Goal: Task Accomplishment & Management: Use online tool/utility

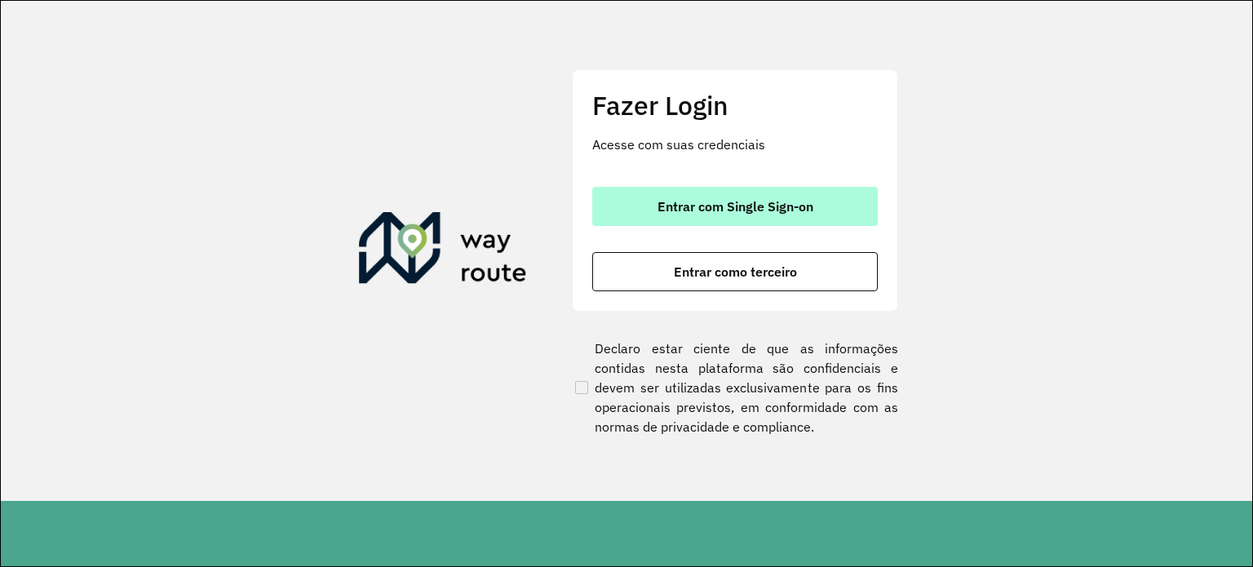
click at [729, 202] on span "Entrar com Single Sign-on" at bounding box center [735, 206] width 156 height 13
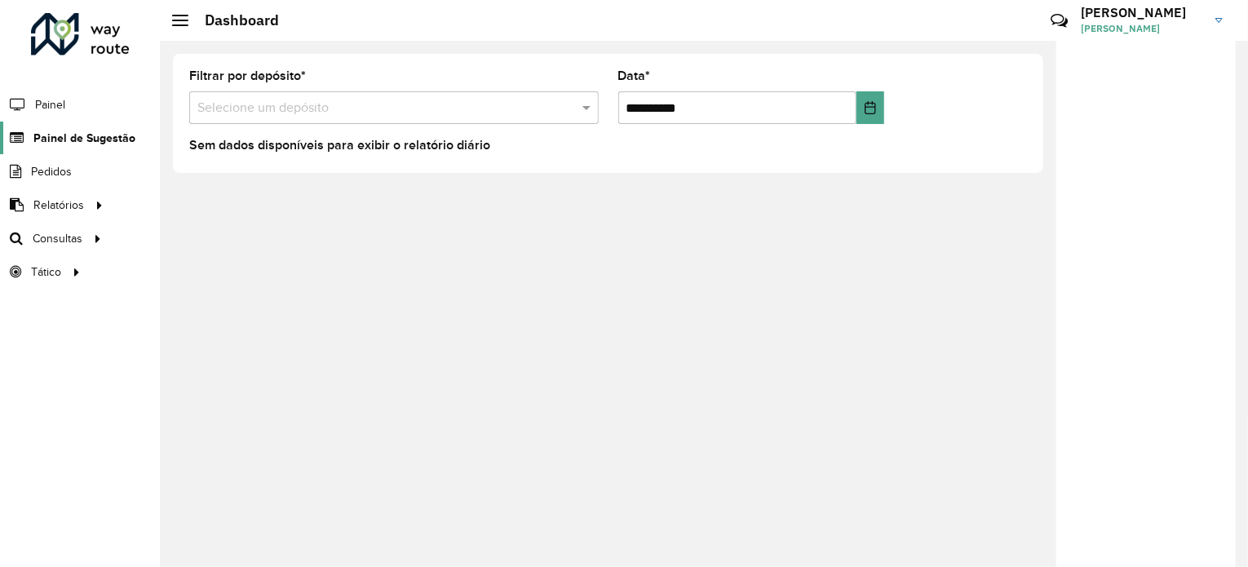
click at [113, 136] on span "Painel de Sugestão" at bounding box center [84, 138] width 102 height 17
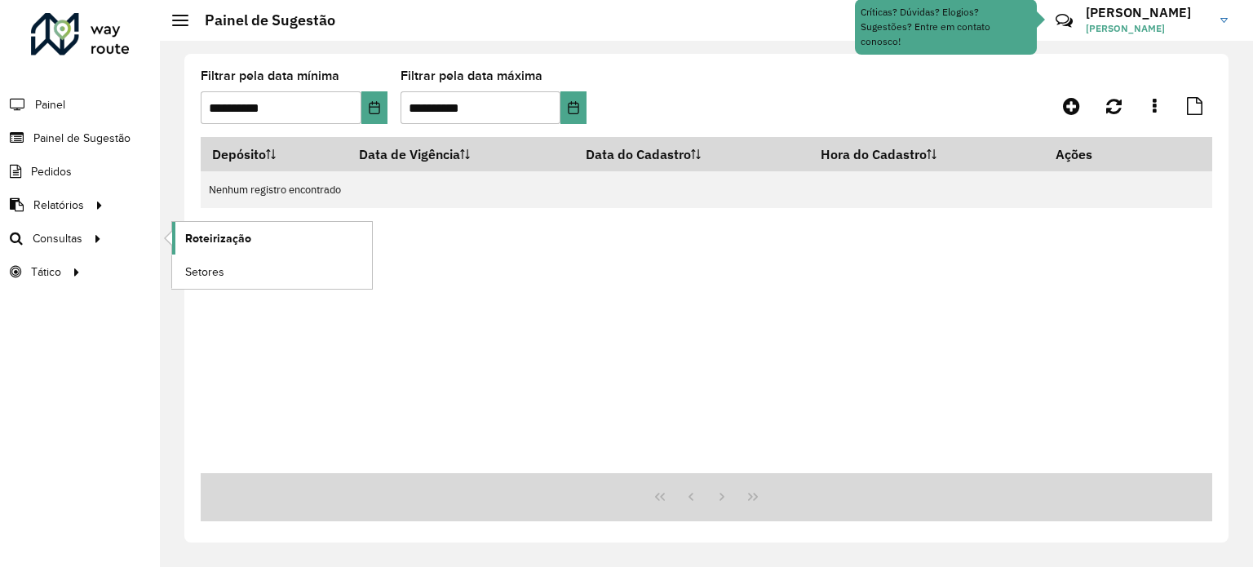
click at [192, 233] on span "Roteirização" at bounding box center [218, 238] width 66 height 17
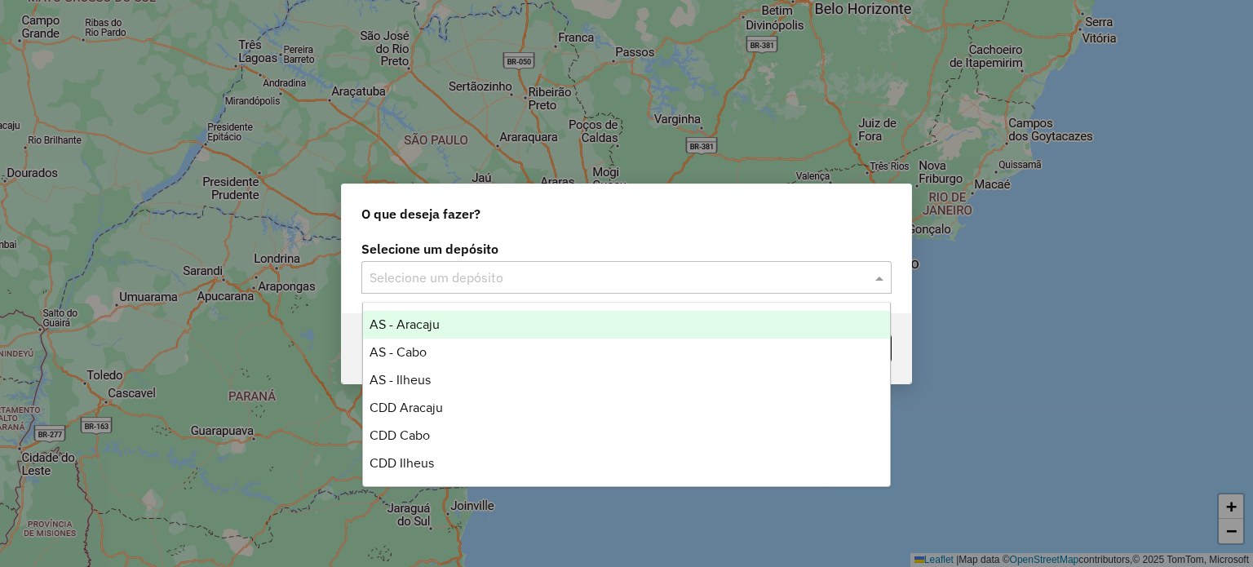
click at [399, 277] on input "text" at bounding box center [609, 278] width 481 height 20
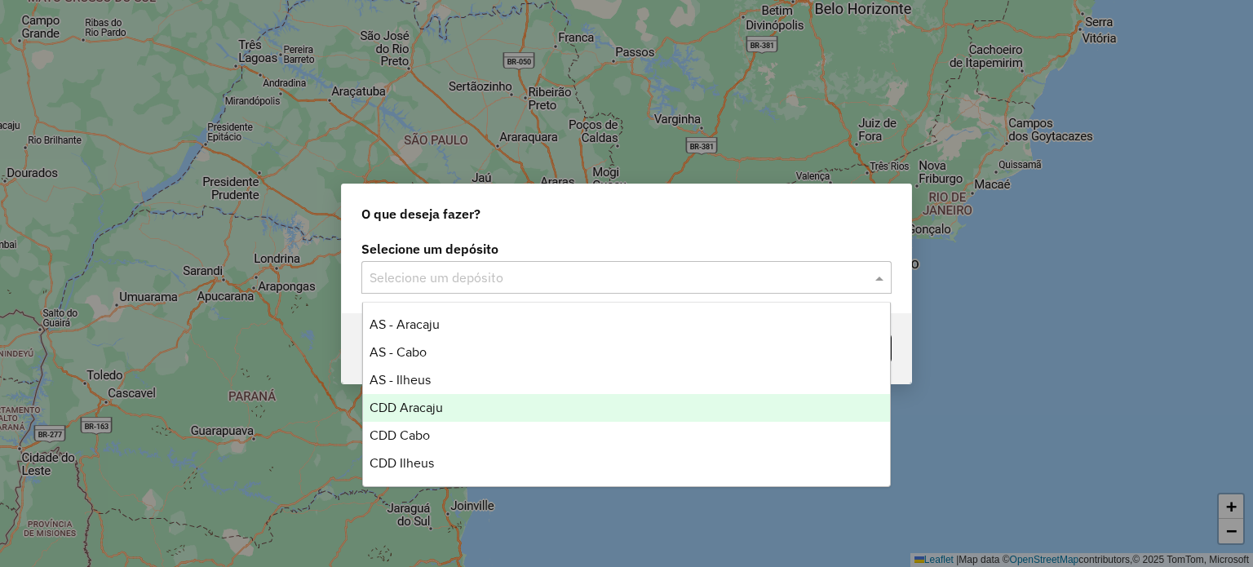
click at [447, 394] on div "CDD Aracaju" at bounding box center [627, 408] width 528 height 28
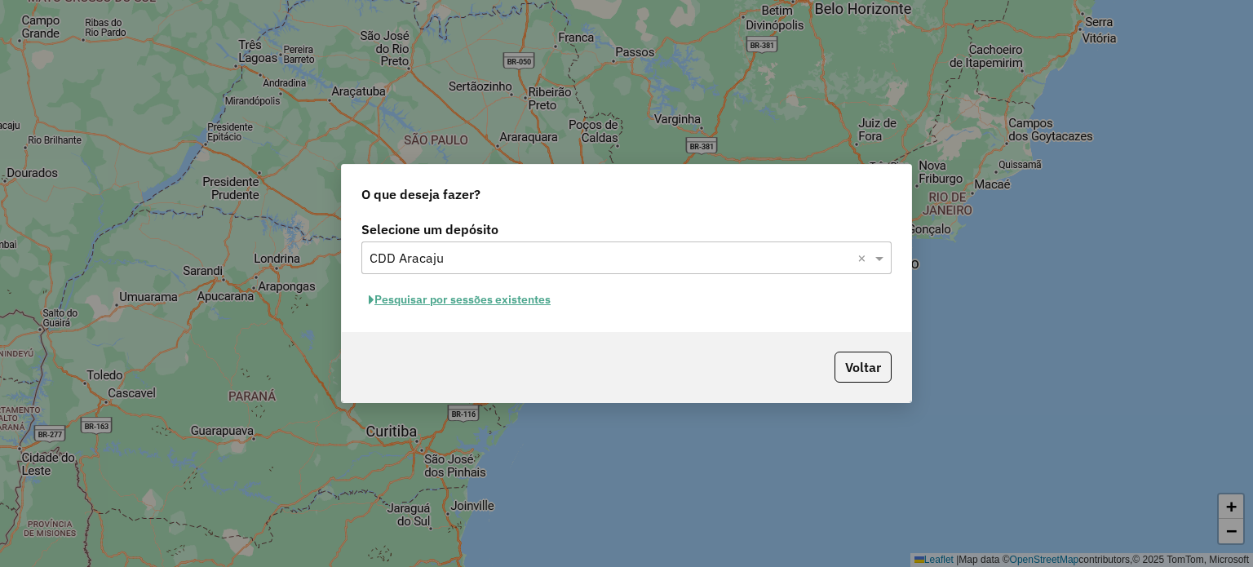
click at [515, 299] on button "Pesquisar por sessões existentes" at bounding box center [459, 299] width 197 height 25
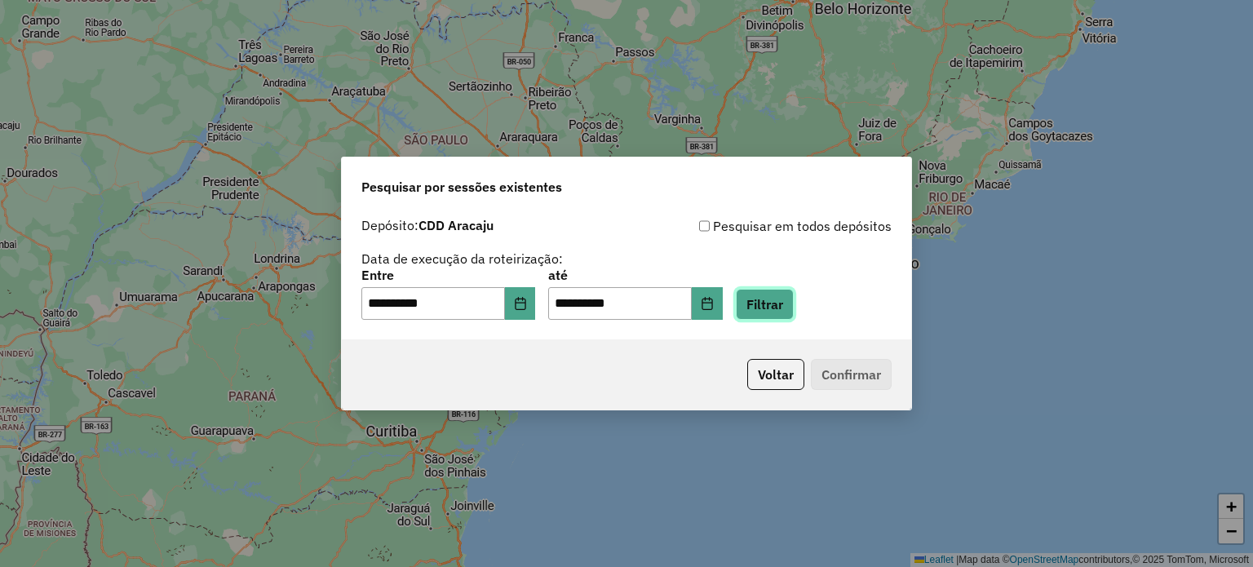
click at [772, 309] on button "Filtrar" at bounding box center [765, 304] width 58 height 31
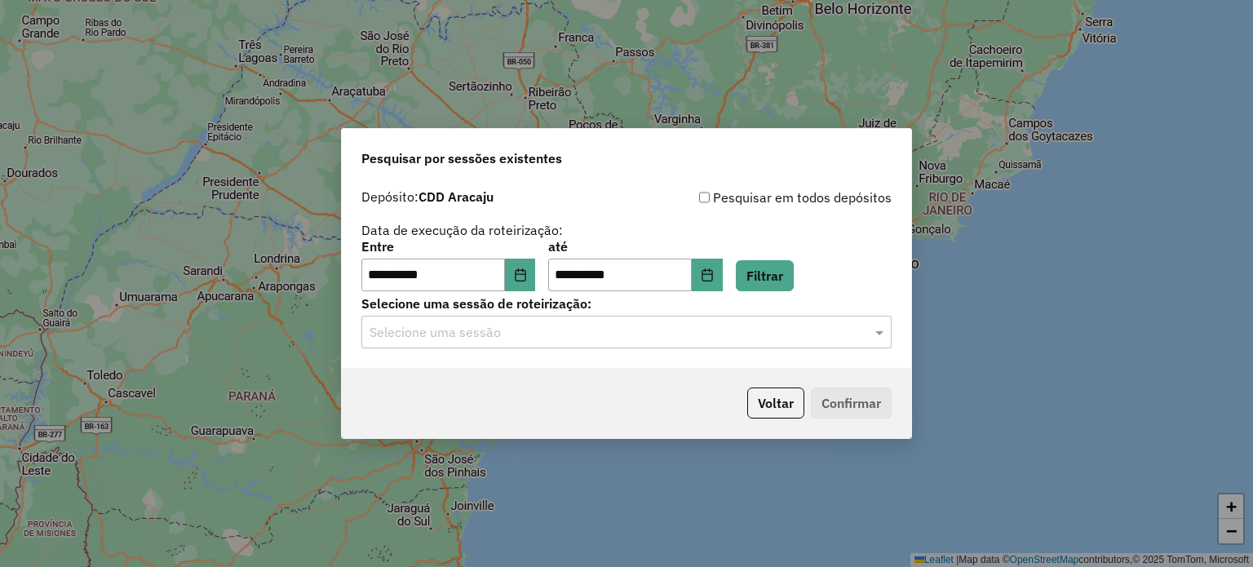
click at [582, 332] on input "text" at bounding box center [609, 333] width 481 height 20
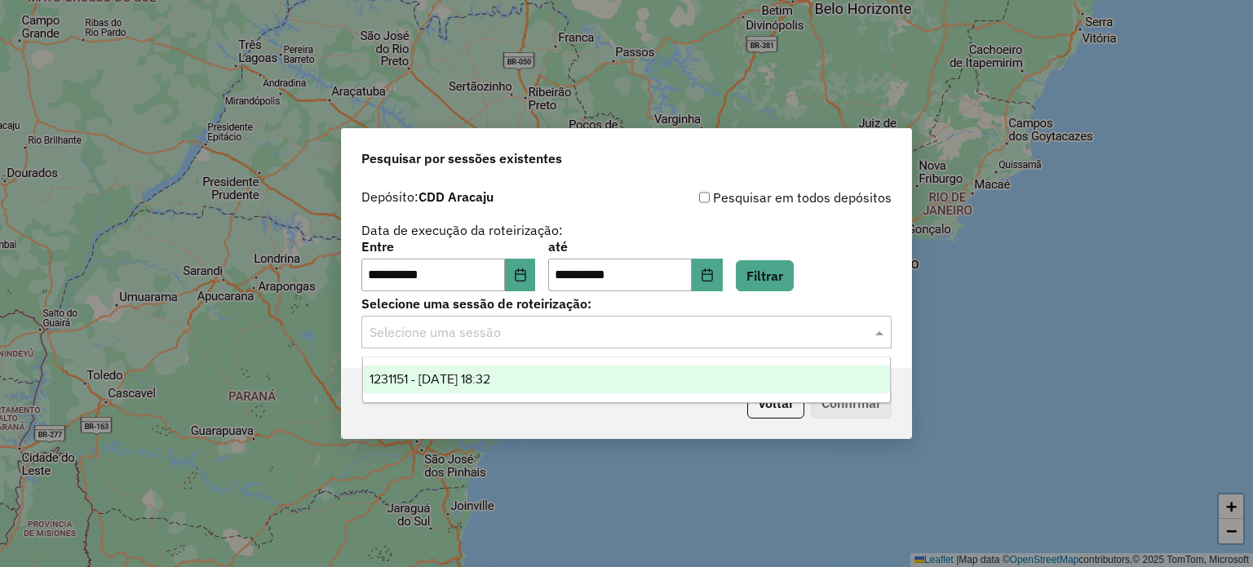
click at [490, 383] on span "1231151 - 19/08/2025 18:32" at bounding box center [429, 379] width 121 height 14
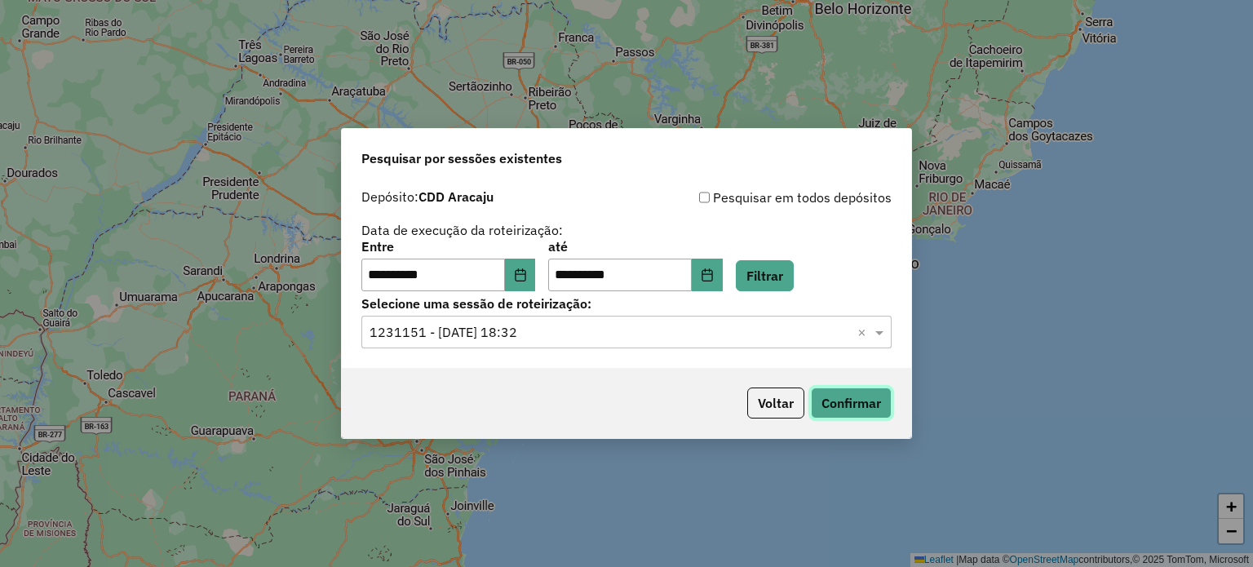
click at [851, 394] on button "Confirmar" at bounding box center [851, 402] width 81 height 31
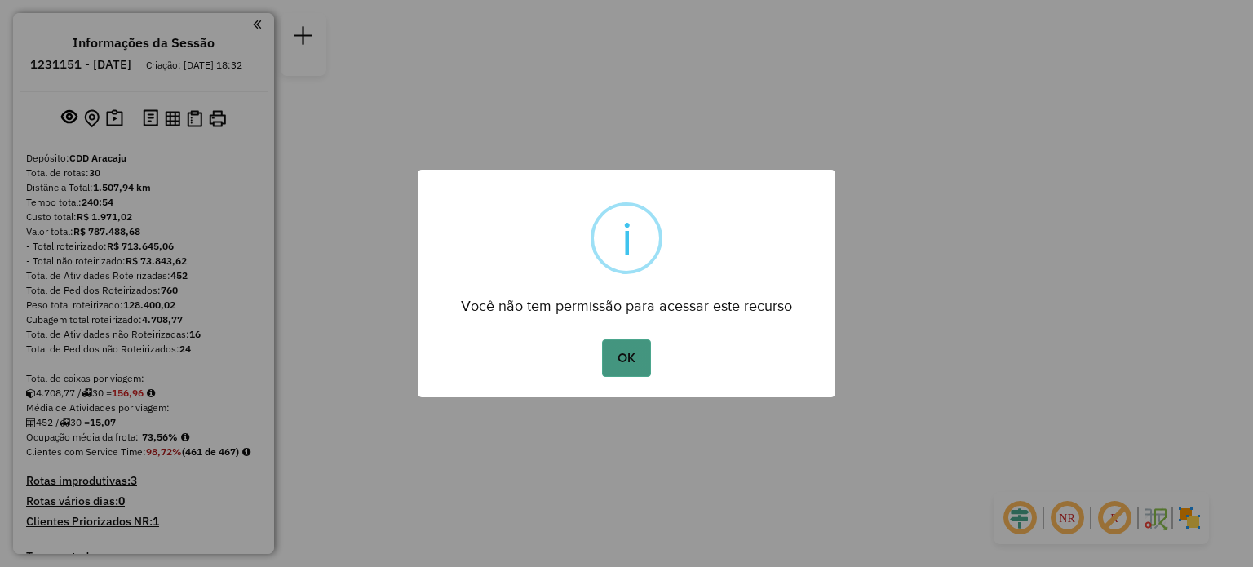
click at [642, 365] on button "OK" at bounding box center [626, 358] width 48 height 38
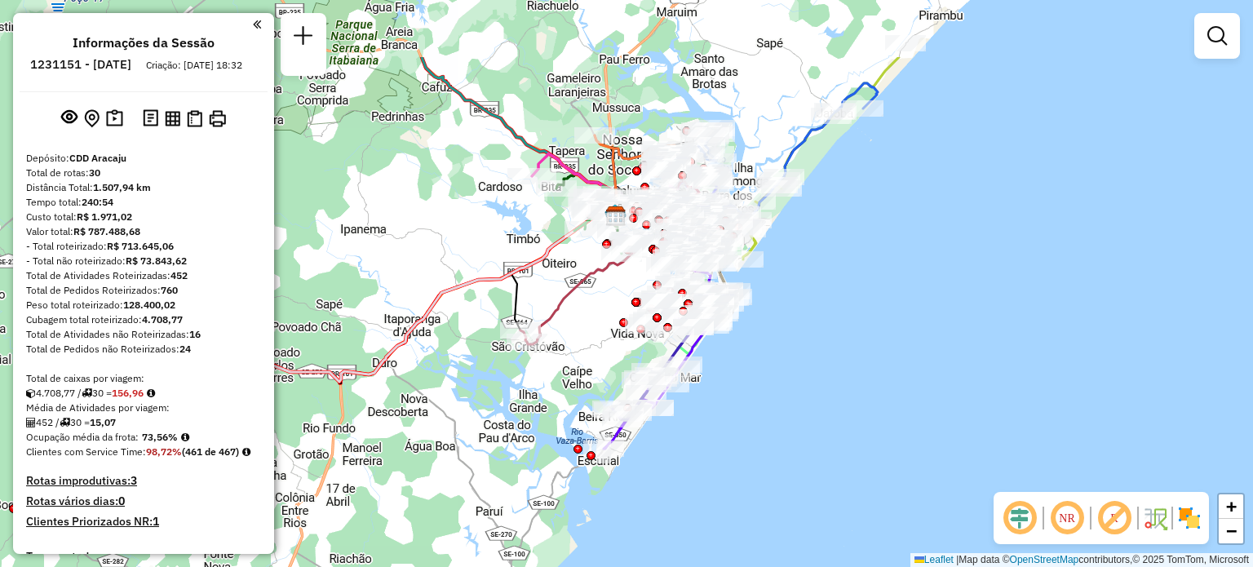
drag, startPoint x: 591, startPoint y: 217, endPoint x: 575, endPoint y: 330, distance: 114.4
click at [575, 330] on div "Janela de atendimento Grade de atendimento Capacidade Transportadoras Veículos …" at bounding box center [626, 283] width 1253 height 567
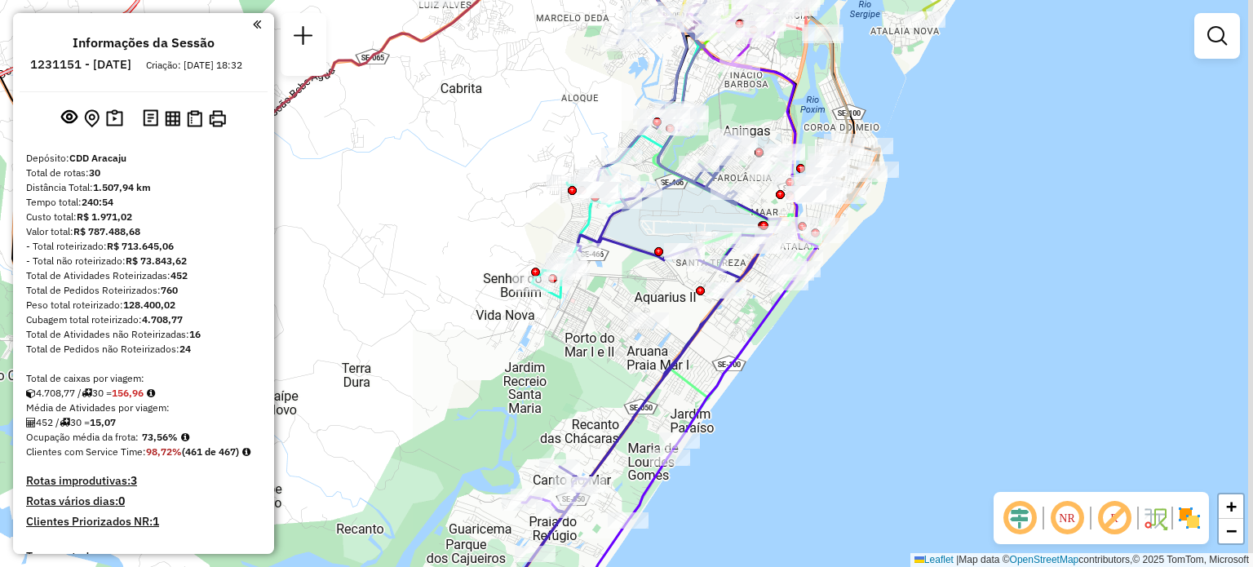
drag, startPoint x: 574, startPoint y: 214, endPoint x: 476, endPoint y: 201, distance: 98.6
click at [476, 201] on div "Janela de atendimento Grade de atendimento Capacidade Transportadoras Veículos …" at bounding box center [626, 283] width 1253 height 567
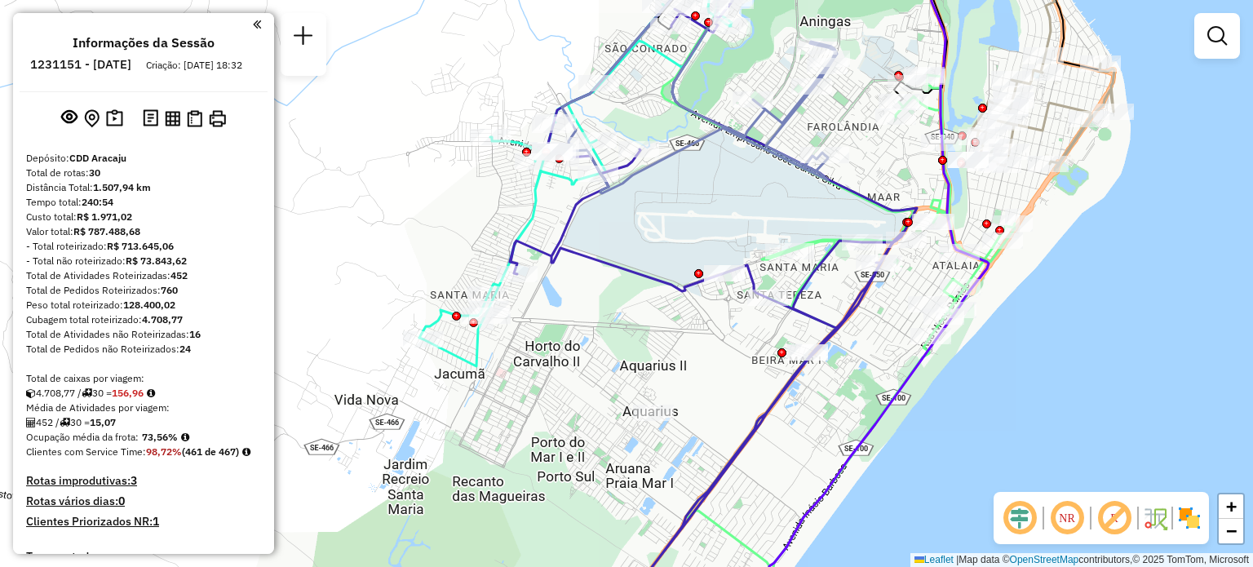
drag, startPoint x: 704, startPoint y: 227, endPoint x: 573, endPoint y: 242, distance: 131.4
click at [573, 242] on icon at bounding box center [713, 319] width 407 height 640
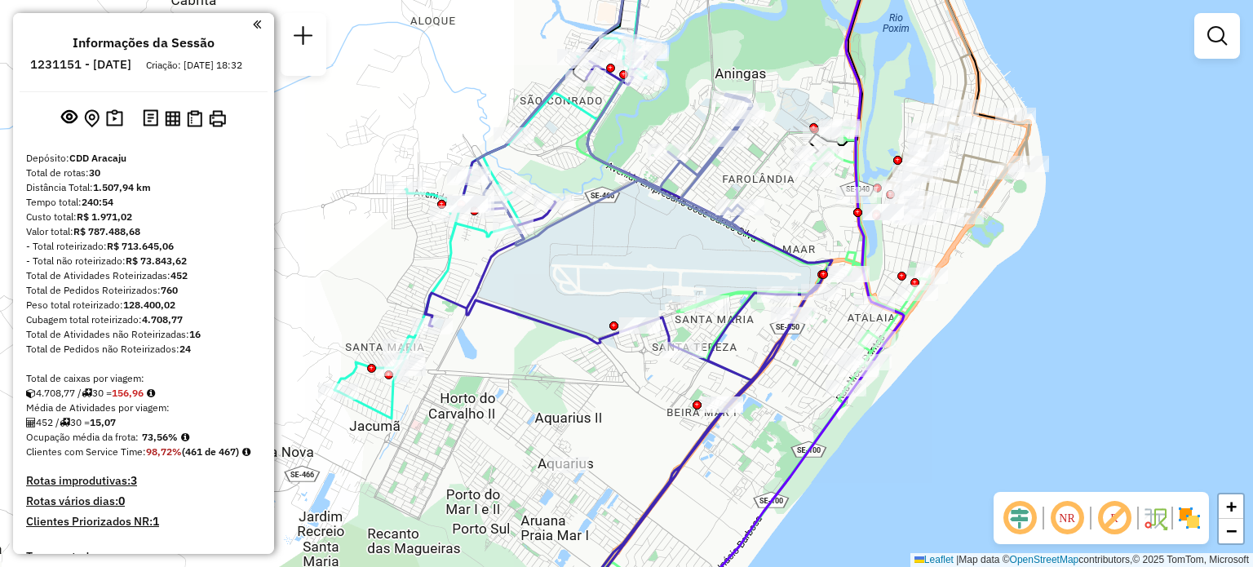
drag, startPoint x: 714, startPoint y: 362, endPoint x: 629, endPoint y: 414, distance: 99.6
click at [629, 414] on div "Janela de atendimento Grade de atendimento Capacidade Transportadoras Veículos …" at bounding box center [626, 283] width 1253 height 567
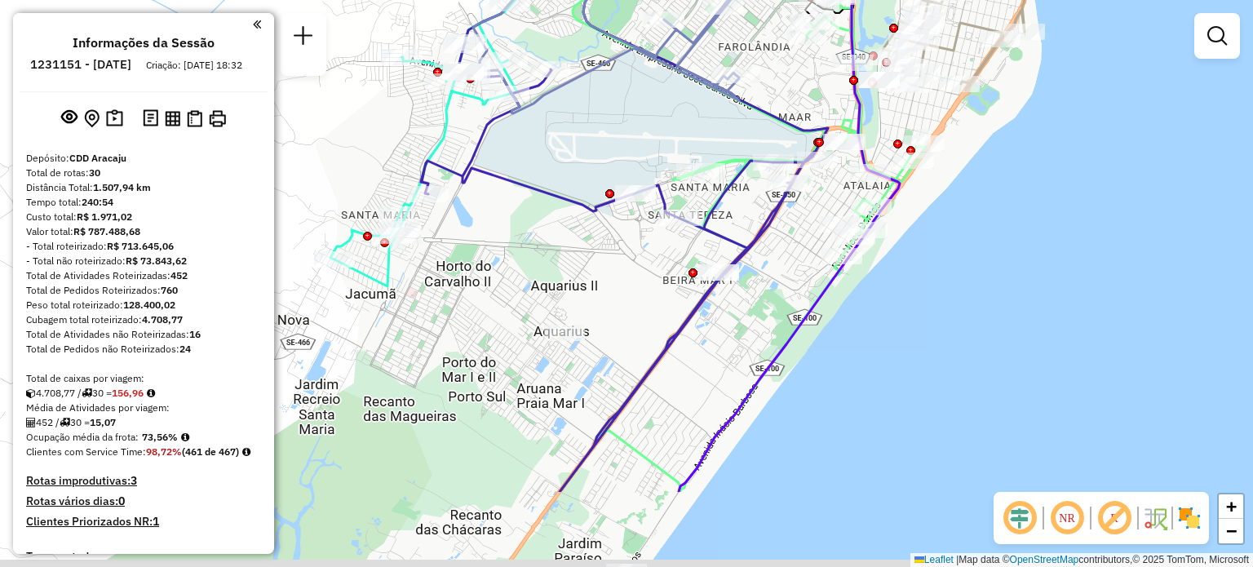
drag, startPoint x: 614, startPoint y: 398, endPoint x: 610, endPoint y: 266, distance: 132.2
click at [610, 266] on div "Janela de atendimento Grade de atendimento Capacidade Transportadoras Veículos …" at bounding box center [626, 283] width 1253 height 567
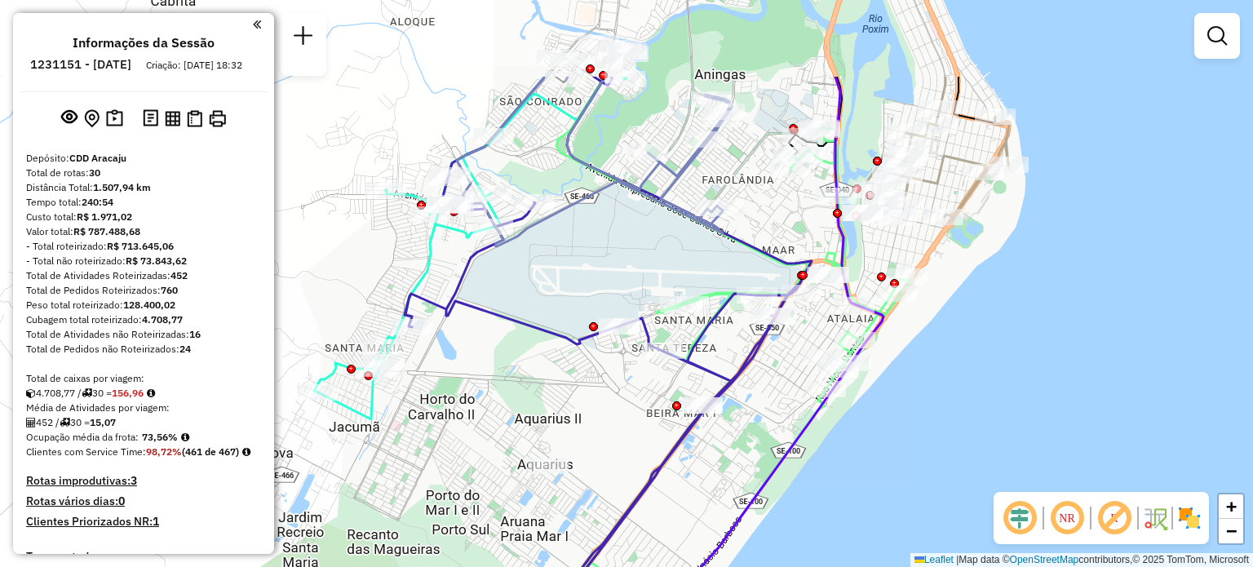
drag, startPoint x: 620, startPoint y: 136, endPoint x: 604, endPoint y: 269, distance: 133.9
click at [604, 269] on div "Janela de atendimento Grade de atendimento Capacidade Transportadoras Veículos …" at bounding box center [626, 283] width 1253 height 567
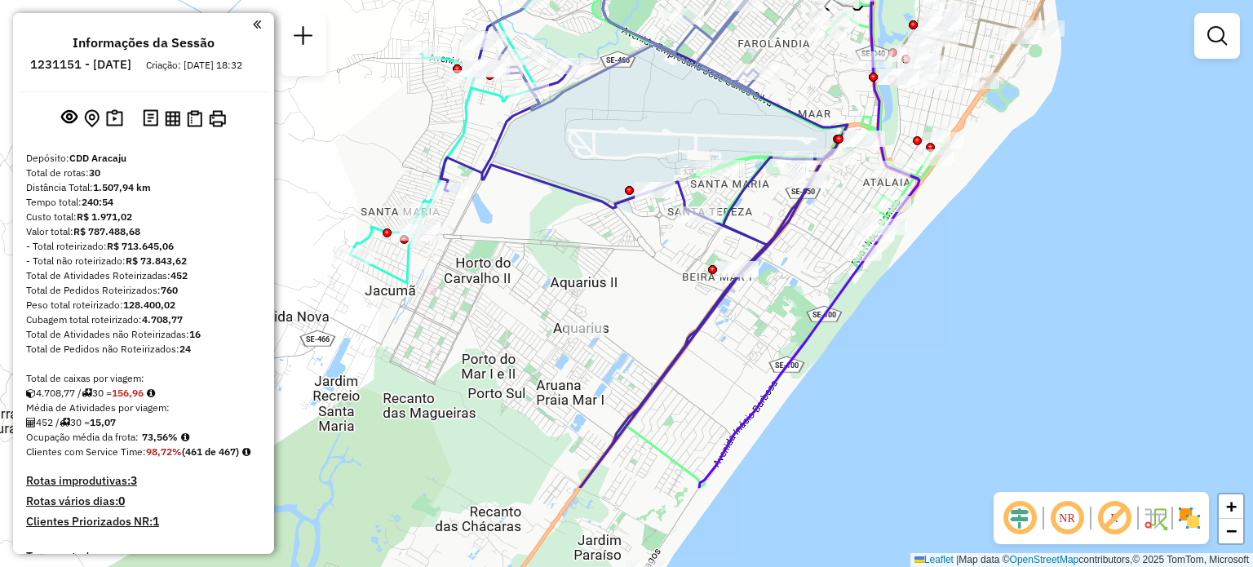
drag, startPoint x: 586, startPoint y: 415, endPoint x: 622, endPoint y: 279, distance: 140.9
click at [622, 279] on div "Janela de atendimento Grade de atendimento Capacidade Transportadoras Veículos …" at bounding box center [626, 283] width 1253 height 567
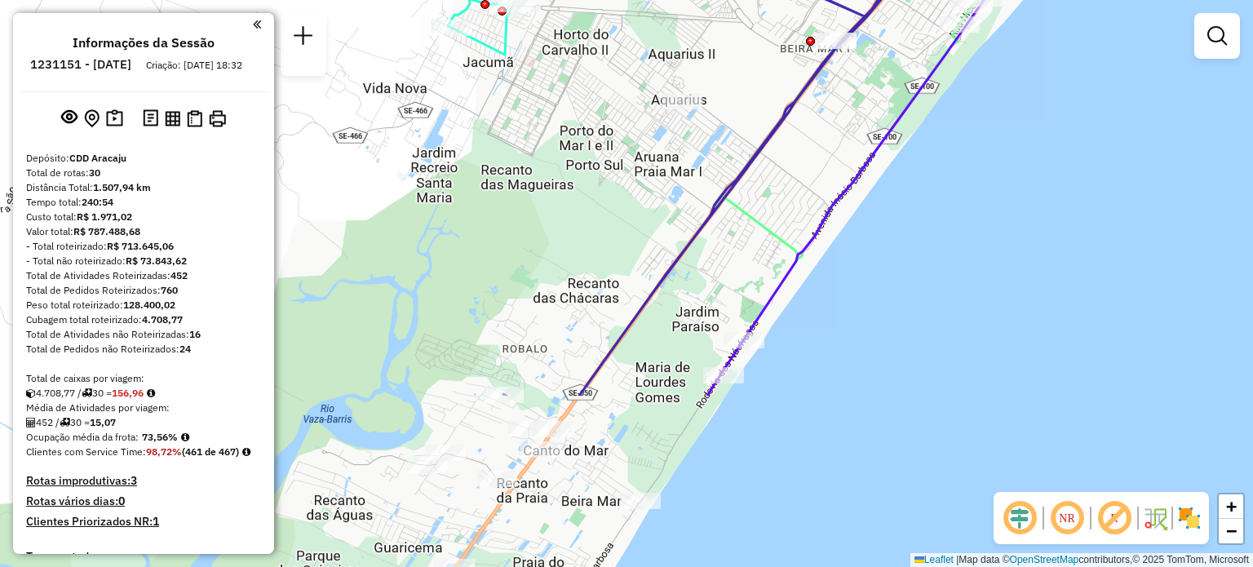
drag, startPoint x: 635, startPoint y: 387, endPoint x: 734, endPoint y: 166, distance: 243.1
click at [734, 166] on icon at bounding box center [724, 55] width 442 height 680
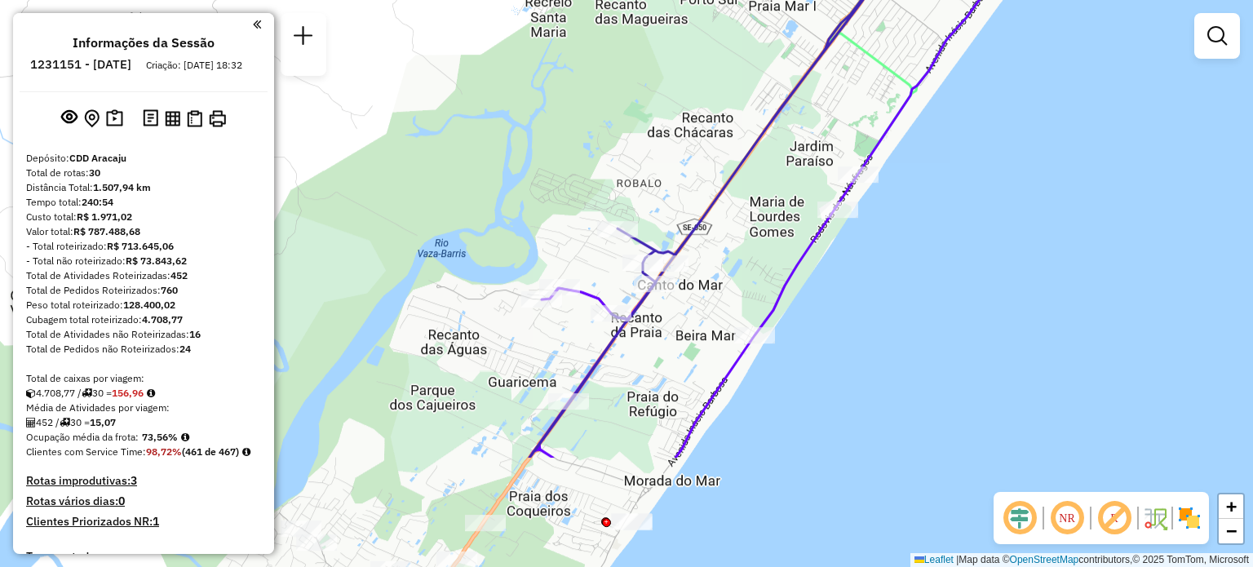
drag, startPoint x: 613, startPoint y: 316, endPoint x: 722, endPoint y: 166, distance: 184.5
click at [722, 166] on div "Janela de atendimento Grade de atendimento Capacidade Transportadoras Veículos …" at bounding box center [626, 283] width 1253 height 567
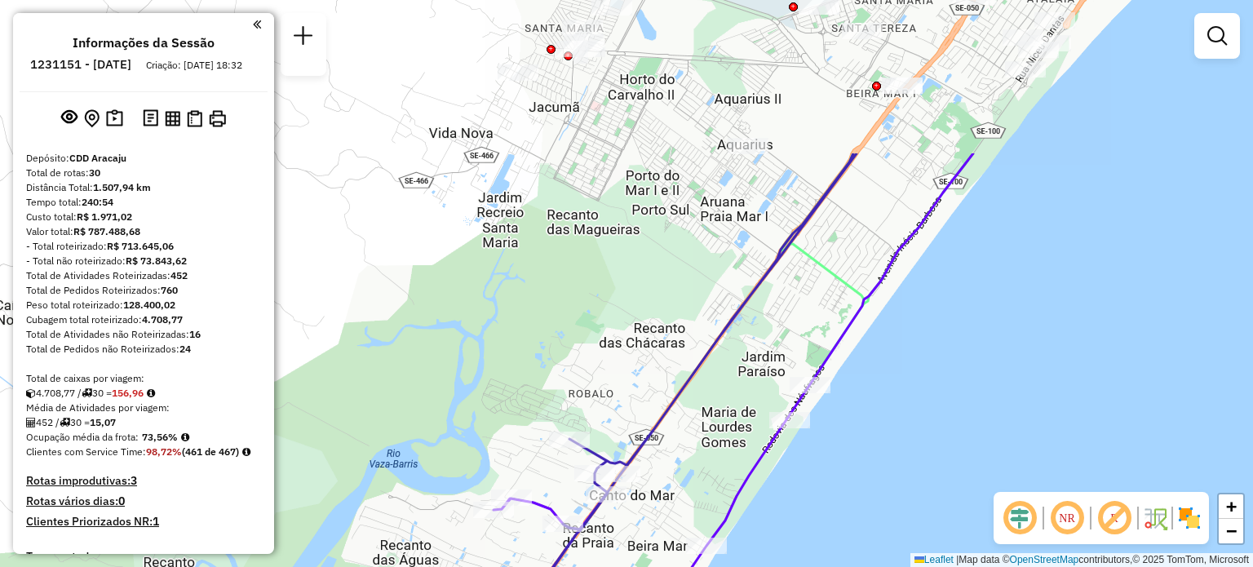
drag, startPoint x: 465, startPoint y: 365, endPoint x: 417, endPoint y: 575, distance: 215.9
click at [417, 566] on html "Aguarde... Pop-up bloqueado! Seu navegador bloqueou automáticamente a abertura …" at bounding box center [626, 283] width 1253 height 567
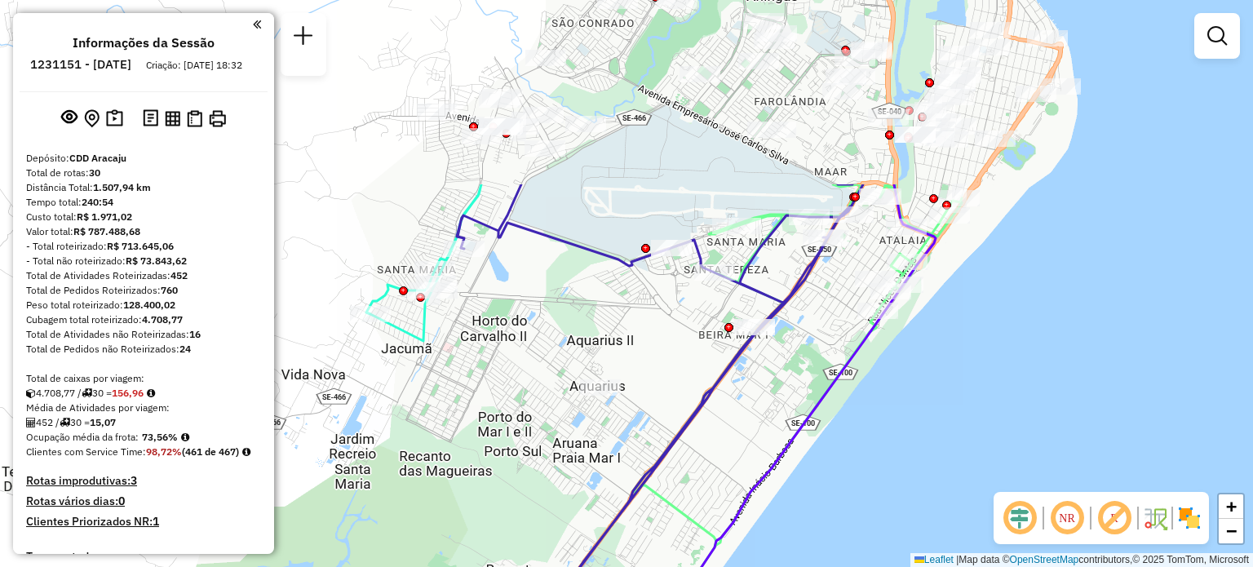
drag, startPoint x: 626, startPoint y: 127, endPoint x: 479, endPoint y: 369, distance: 283.0
click at [479, 369] on div "Janela de atendimento Grade de atendimento Capacidade Transportadoras Veículos …" at bounding box center [626, 283] width 1253 height 567
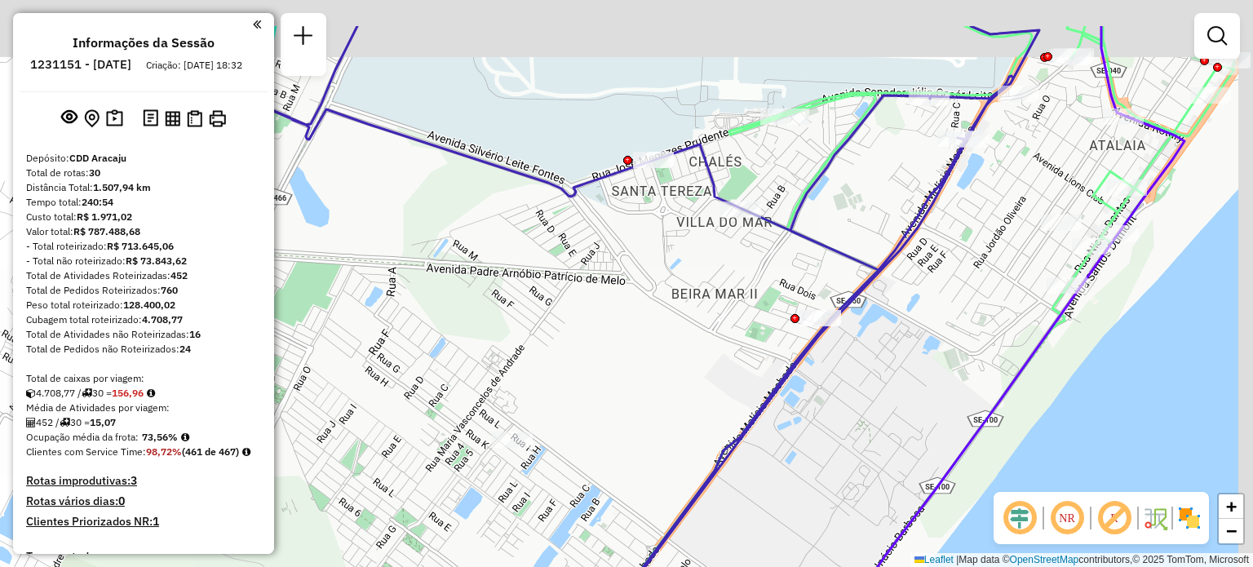
drag, startPoint x: 801, startPoint y: 264, endPoint x: 679, endPoint y: 347, distance: 147.5
click at [679, 347] on div "Janela de atendimento Grade de atendimento Capacidade Transportadoras Veículos …" at bounding box center [626, 283] width 1253 height 567
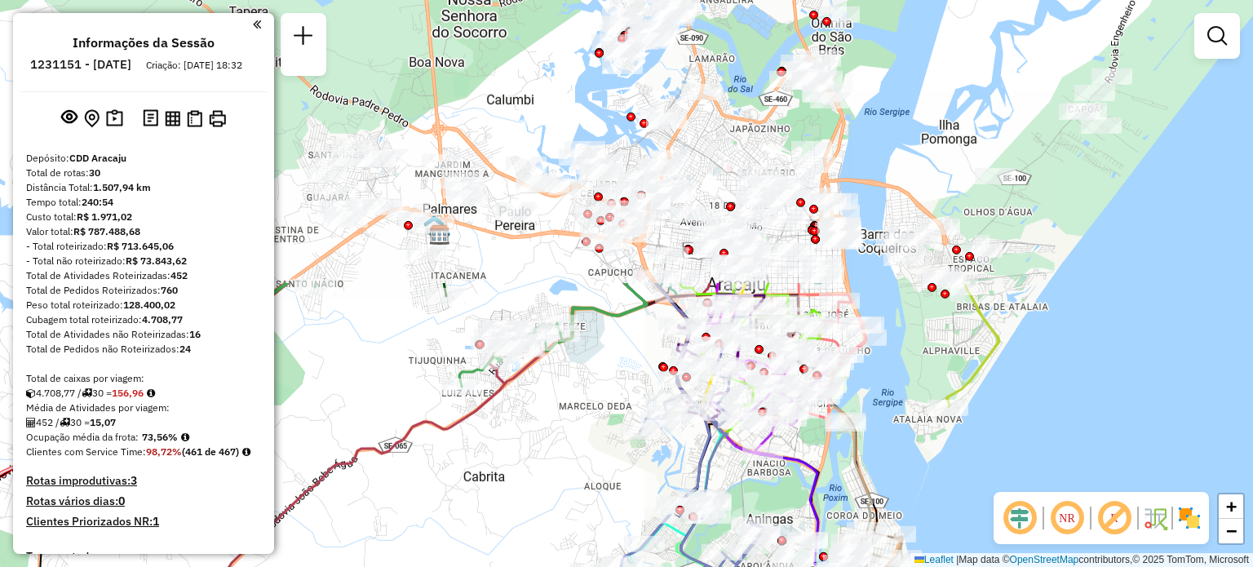
drag, startPoint x: 529, startPoint y: 169, endPoint x: 564, endPoint y: 508, distance: 341.1
click at [564, 508] on div "Janela de atendimento Grade de atendimento Capacidade Transportadoras Veículos …" at bounding box center [626, 283] width 1253 height 567
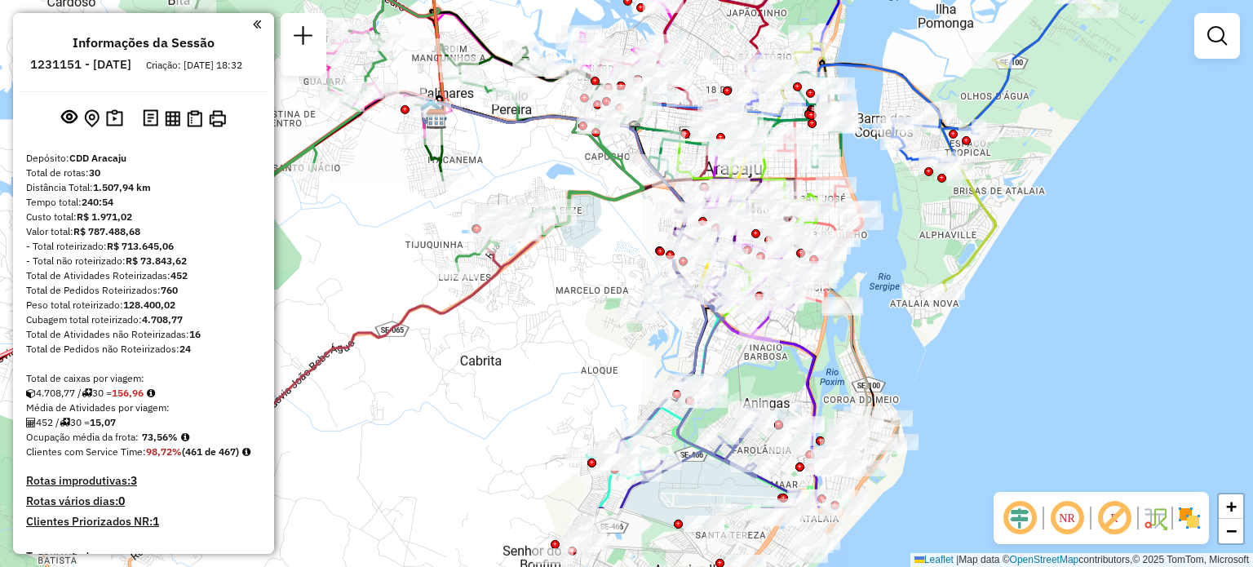
drag, startPoint x: 584, startPoint y: 371, endPoint x: 578, endPoint y: 250, distance: 121.7
click at [578, 250] on div "Janela de atendimento Grade de atendimento Capacidade Transportadoras Veículos …" at bounding box center [626, 283] width 1253 height 567
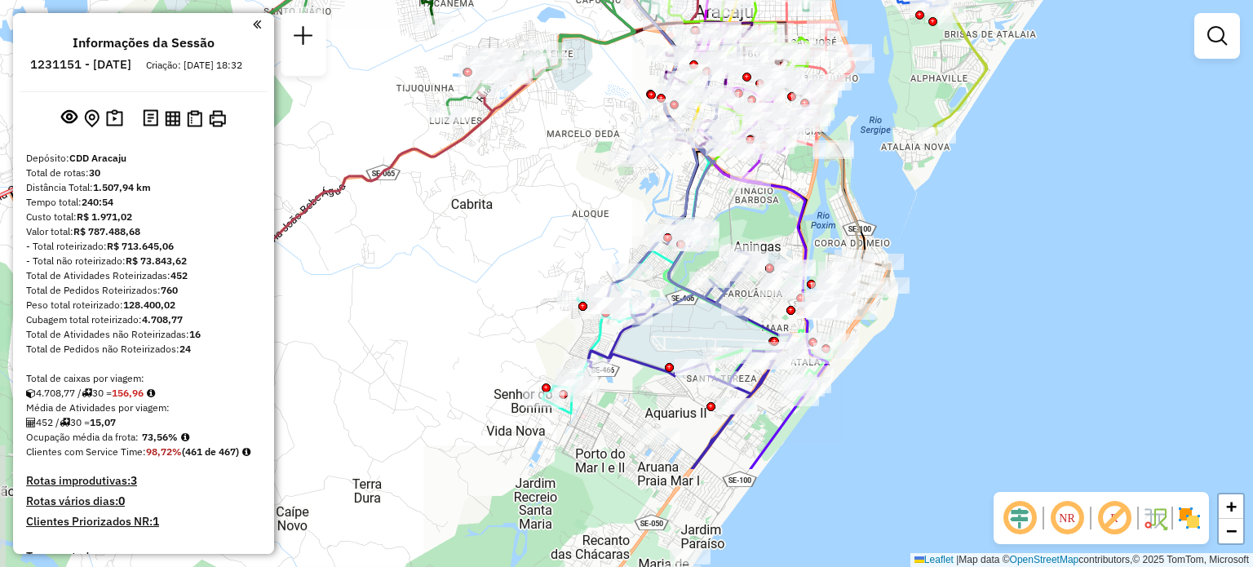
drag, startPoint x: 548, startPoint y: 377, endPoint x: 542, endPoint y: 227, distance: 150.2
click at [542, 227] on div "Janela de atendimento Grade de atendimento Capacidade Transportadoras Veículos …" at bounding box center [626, 283] width 1253 height 567
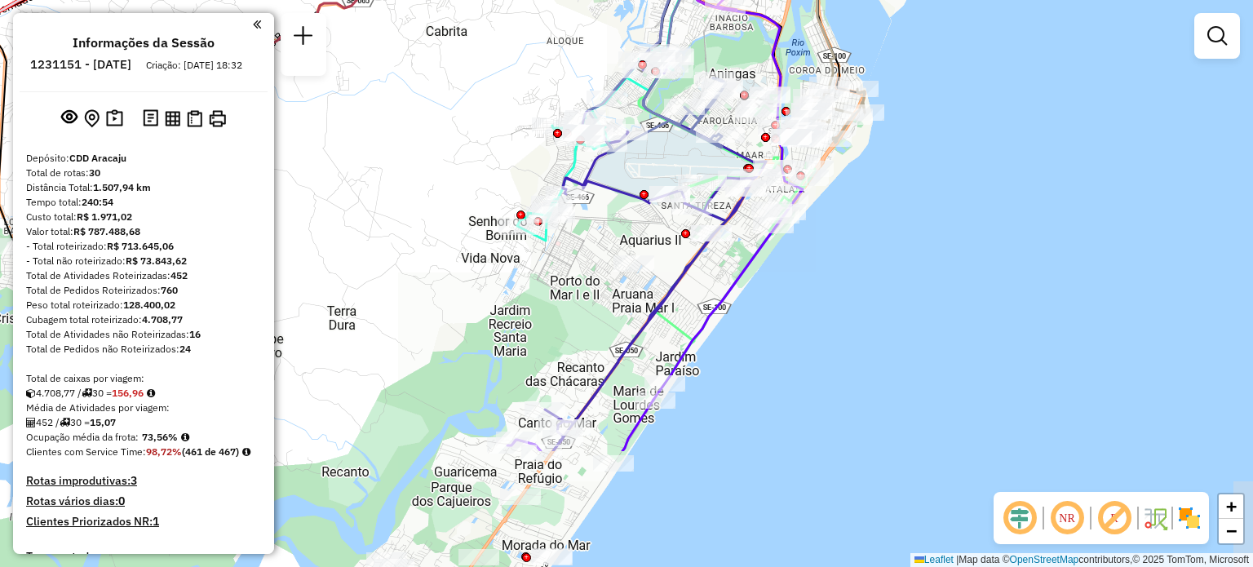
drag, startPoint x: 509, startPoint y: 378, endPoint x: 484, endPoint y: 205, distance: 174.8
click at [484, 205] on div "Janela de atendimento Grade de atendimento Capacidade Transportadoras Veículos …" at bounding box center [626, 283] width 1253 height 567
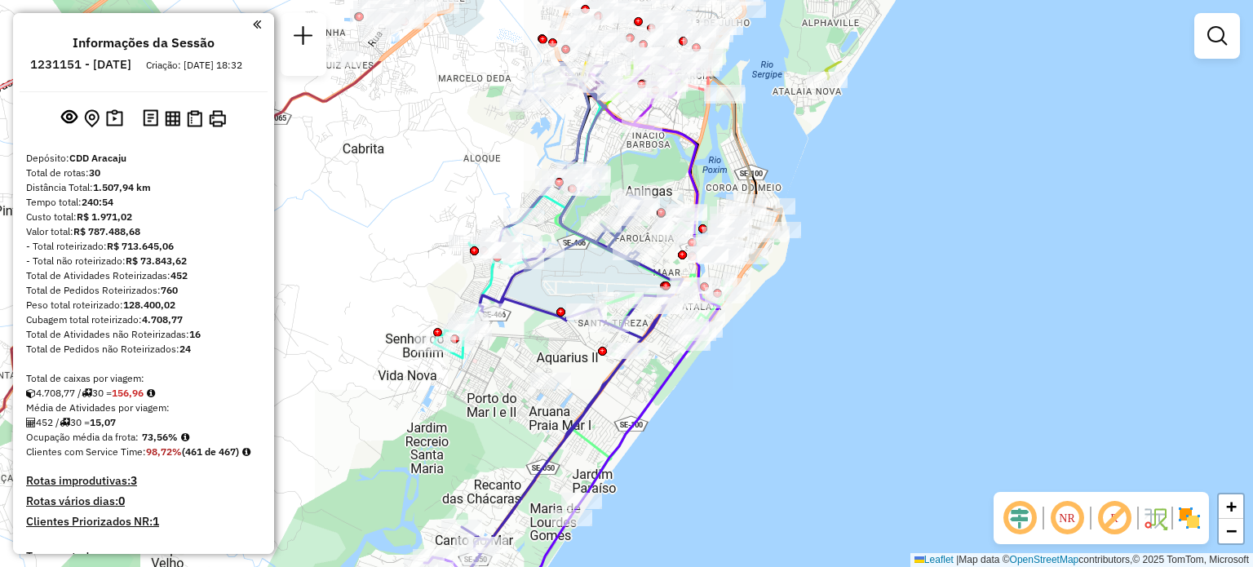
drag, startPoint x: 456, startPoint y: 106, endPoint x: 378, endPoint y: 219, distance: 137.8
click at [378, 219] on div "Janela de atendimento Grade de atendimento Capacidade Transportadoras Veículos …" at bounding box center [626, 283] width 1253 height 567
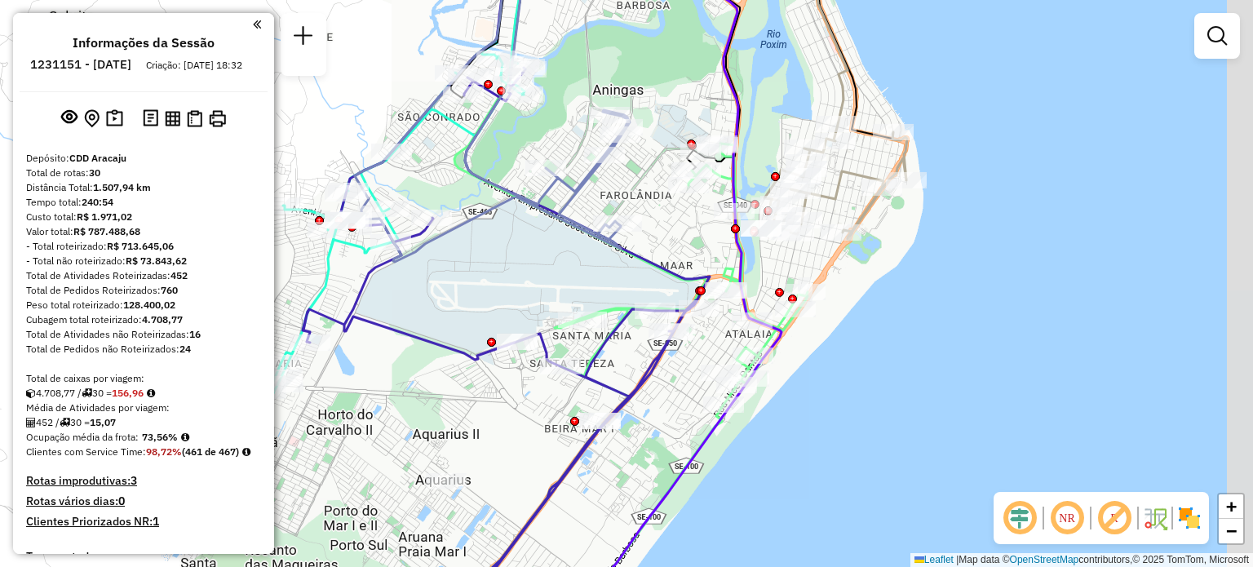
drag, startPoint x: 558, startPoint y: 241, endPoint x: 476, endPoint y: 254, distance: 82.5
click at [476, 254] on div "Janela de atendimento Grade de atendimento Capacidade Transportadoras Veículos …" at bounding box center [626, 283] width 1253 height 567
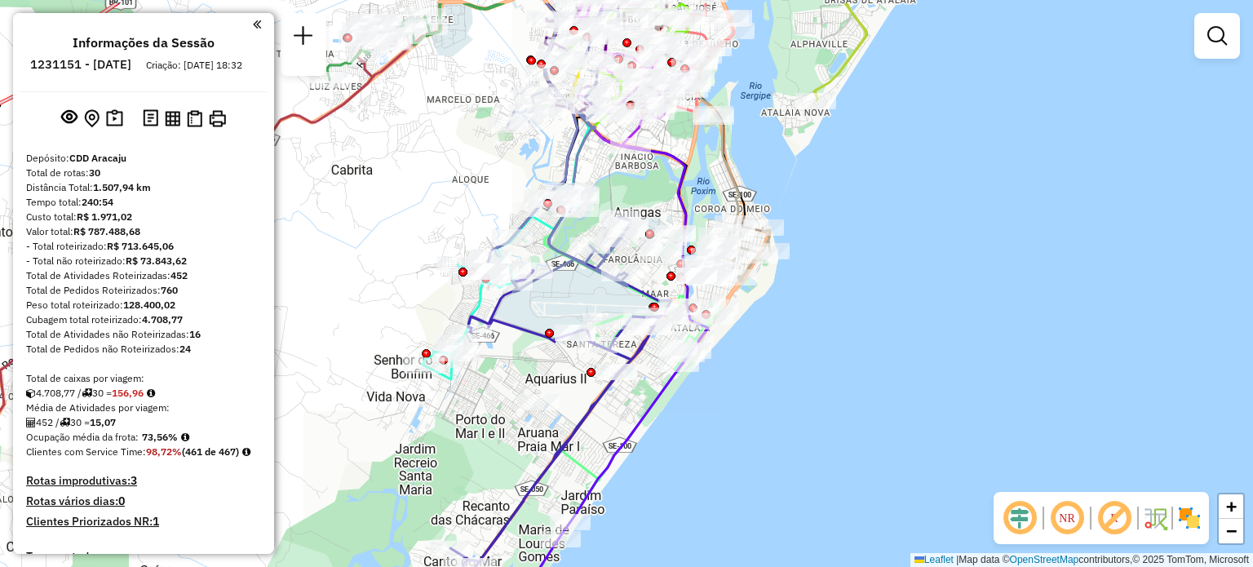
drag, startPoint x: 347, startPoint y: 122, endPoint x: 430, endPoint y: 182, distance: 101.6
click at [430, 182] on div "Janela de atendimento Grade de atendimento Capacidade Transportadoras Veículos …" at bounding box center [626, 283] width 1253 height 567
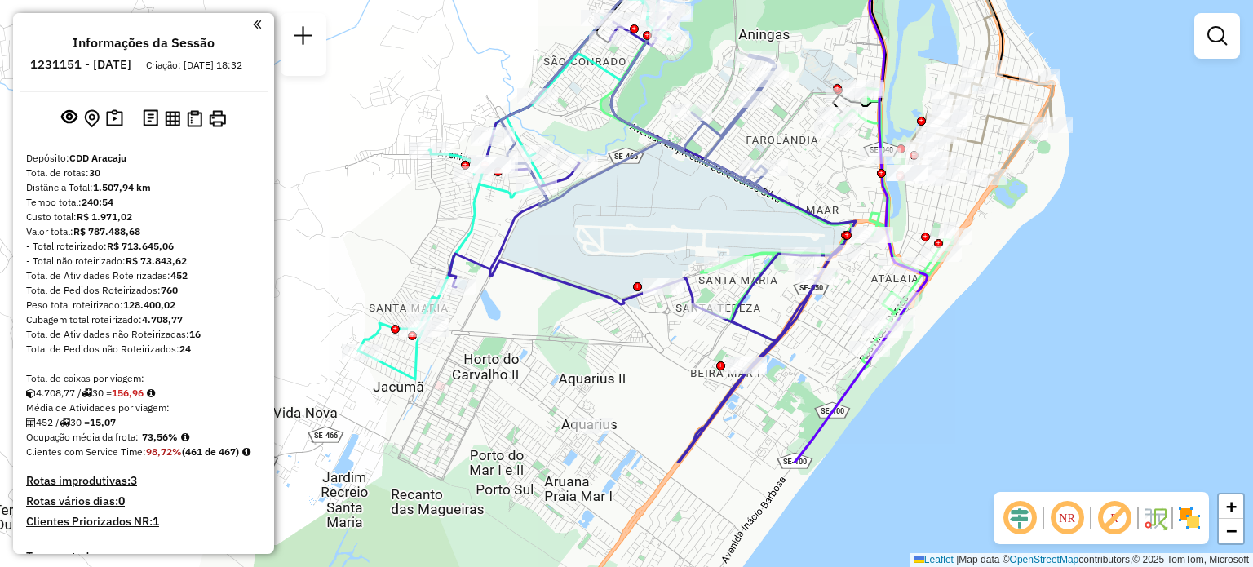
drag, startPoint x: 511, startPoint y: 315, endPoint x: 455, endPoint y: 153, distance: 170.8
click at [455, 153] on icon at bounding box center [514, 182] width 312 height 395
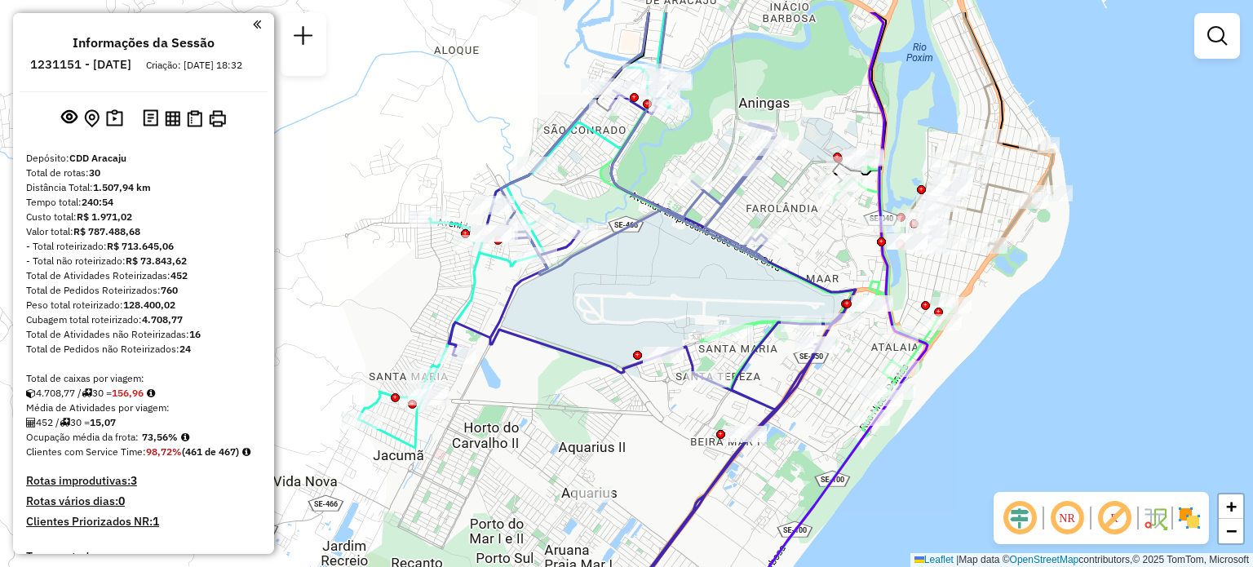
drag, startPoint x: 653, startPoint y: 192, endPoint x: 653, endPoint y: 246, distance: 54.6
click at [653, 246] on div "Janela de atendimento Grade de atendimento Capacidade Transportadoras Veículos …" at bounding box center [626, 283] width 1253 height 567
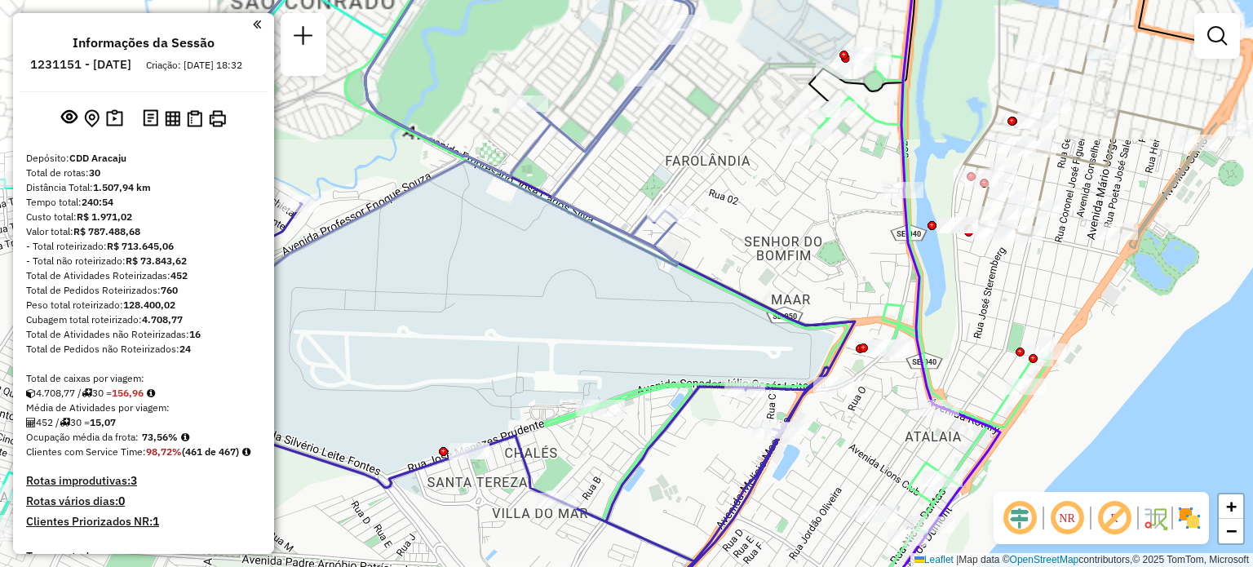
drag, startPoint x: 723, startPoint y: 263, endPoint x: 648, endPoint y: 263, distance: 75.0
click at [648, 263] on div "Janela de atendimento Grade de atendimento Capacidade Transportadoras Veículos …" at bounding box center [626, 283] width 1253 height 567
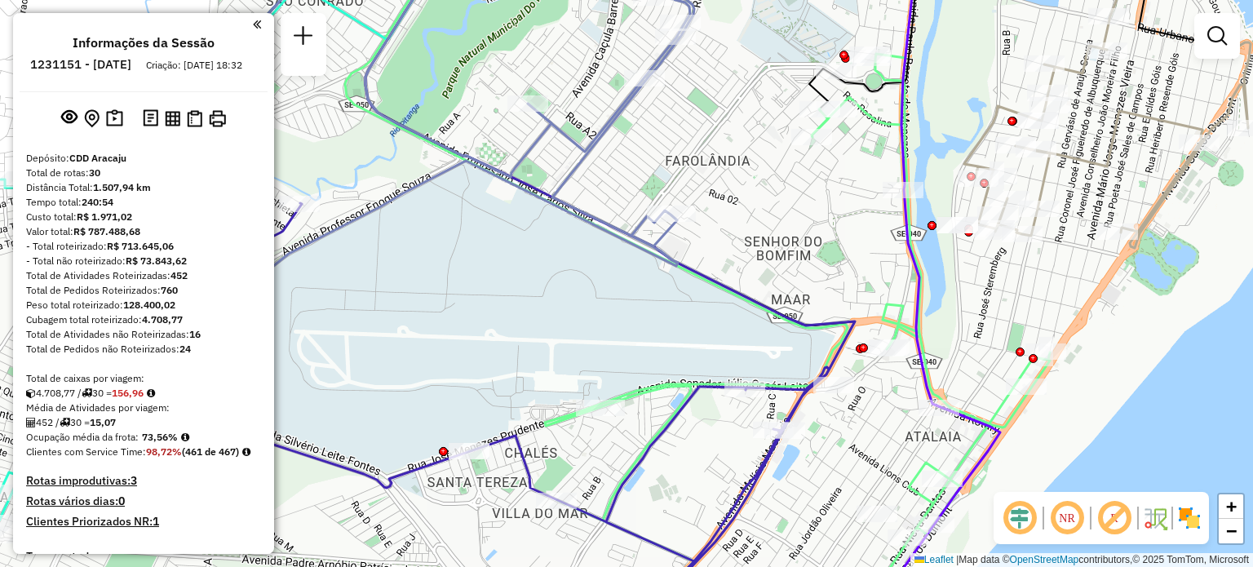
click at [1070, 515] on em at bounding box center [1066, 517] width 39 height 39
